Goal: Task Accomplishment & Management: Manage account settings

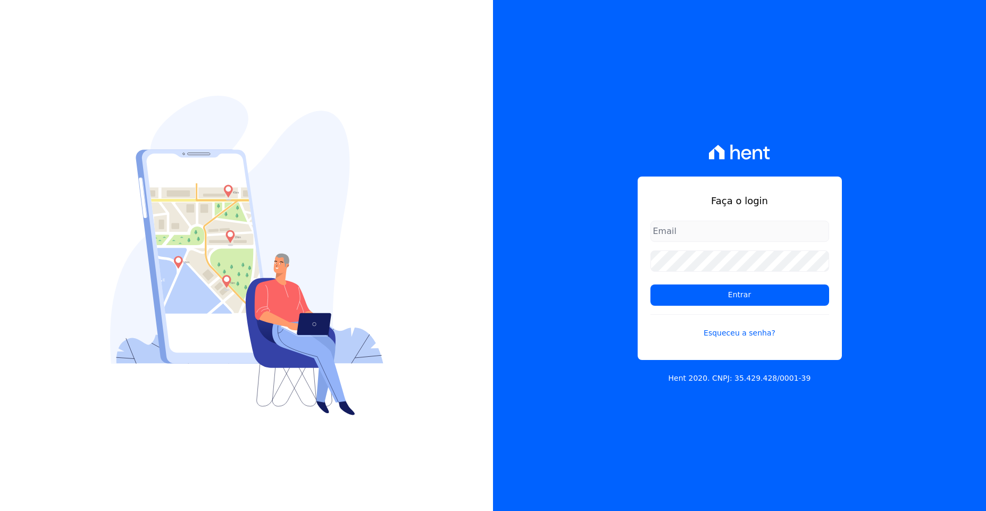
click at [449, 221] on div at bounding box center [246, 255] width 493 height 511
drag, startPoint x: 662, startPoint y: 211, endPoint x: 697, endPoint y: 226, distance: 38.1
click at [680, 216] on div "Faça o login Entrar Esqueceu a senha?" at bounding box center [740, 269] width 204 height 184
click at [697, 226] on input "email" at bounding box center [740, 231] width 179 height 21
drag, startPoint x: 781, startPoint y: 229, endPoint x: 812, endPoint y: 211, distance: 35.8
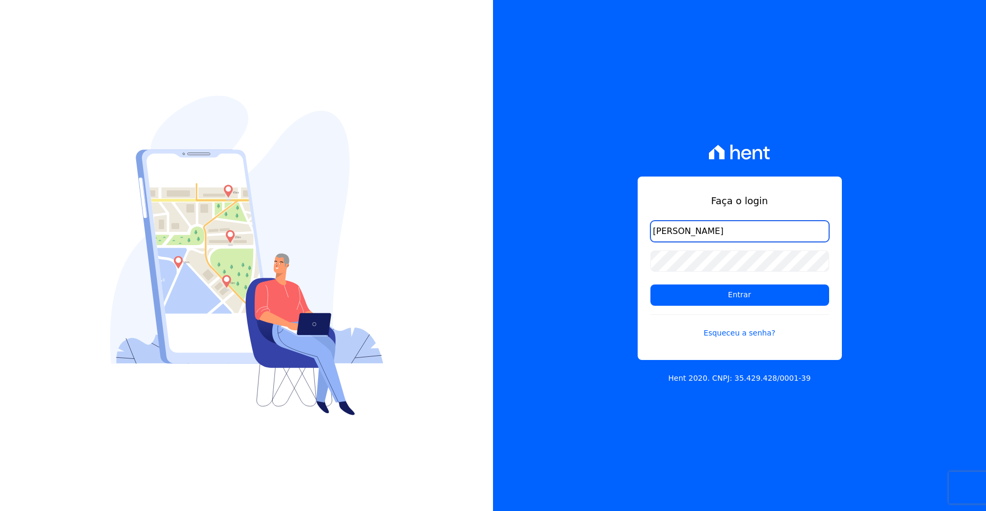
click at [809, 214] on div "Faça o login bruno Entrar Esqueceu a senha?" at bounding box center [740, 269] width 204 height 184
type input "bruno.zepelini@e-arke.com"
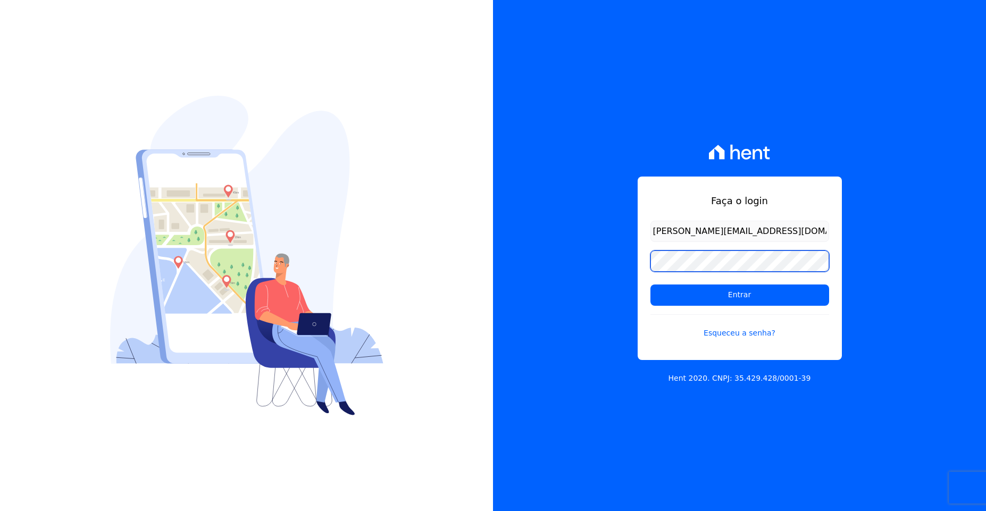
click at [651, 285] on input "Entrar" at bounding box center [740, 295] width 179 height 21
